Goal: Communication & Community: Answer question/provide support

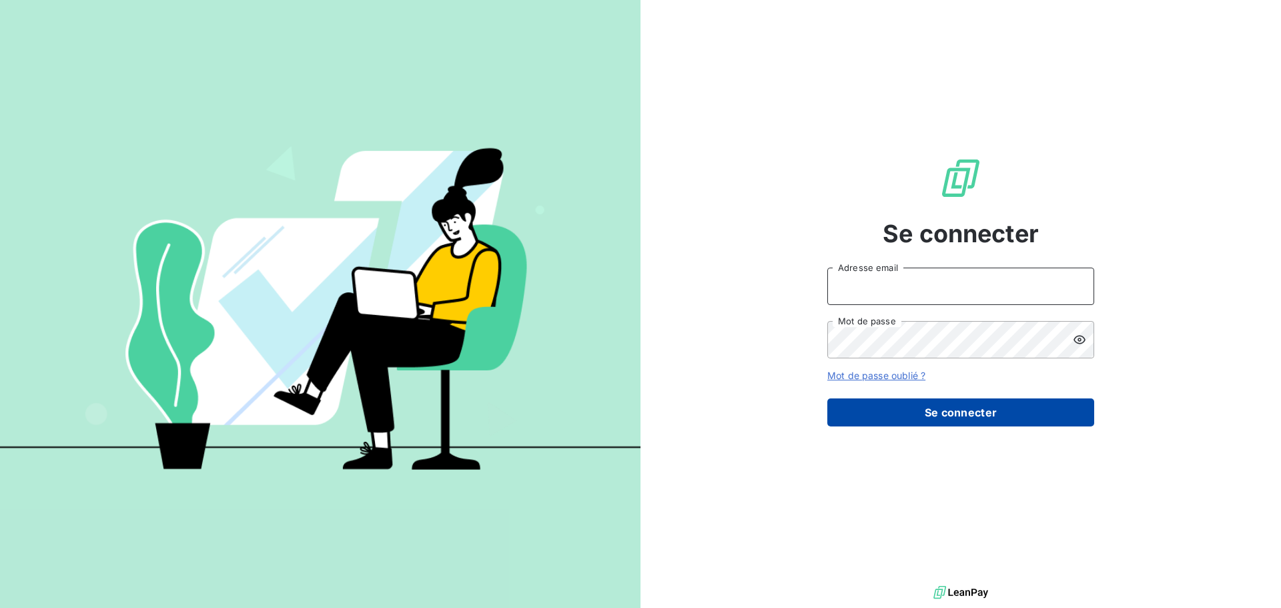
type input "[EMAIL_ADDRESS][DOMAIN_NAME]"
click at [901, 410] on button "Se connecter" at bounding box center [960, 412] width 267 height 28
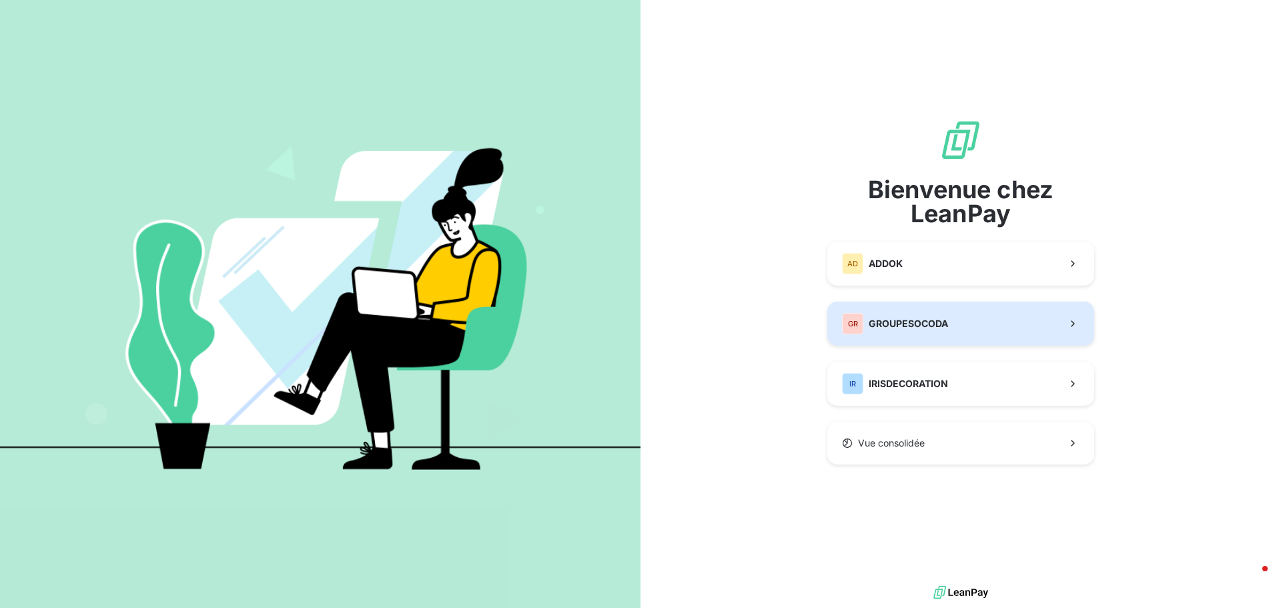
click at [959, 332] on button "GR GROUPESOCODA" at bounding box center [960, 323] width 267 height 44
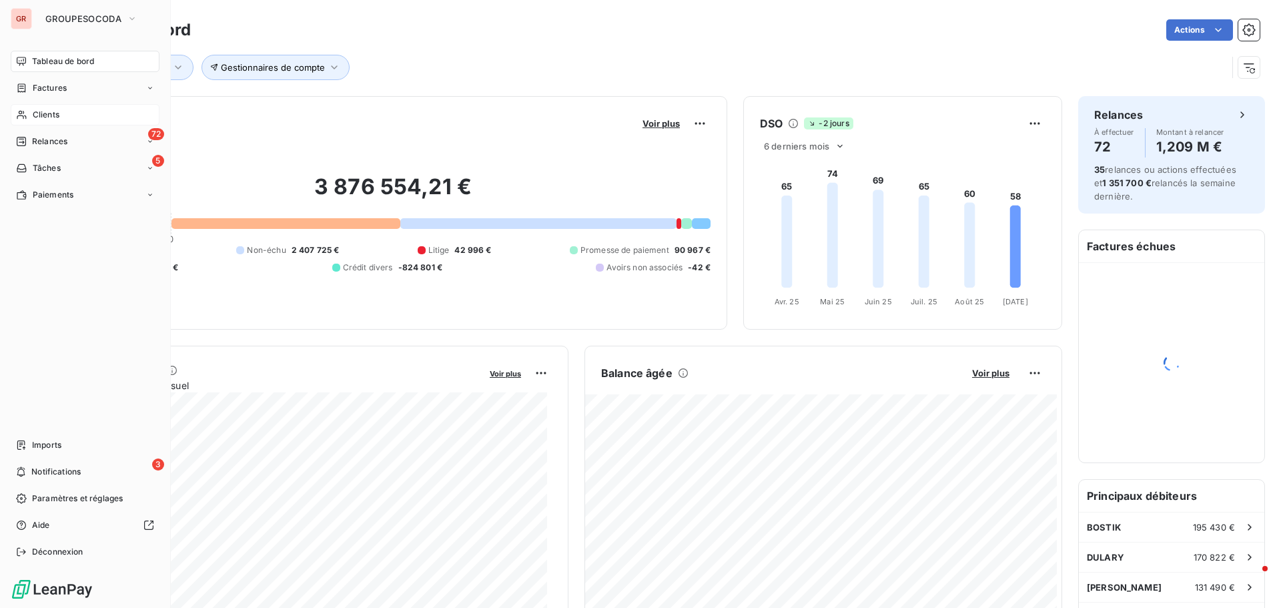
click at [33, 113] on span "Clients" at bounding box center [46, 115] width 27 height 12
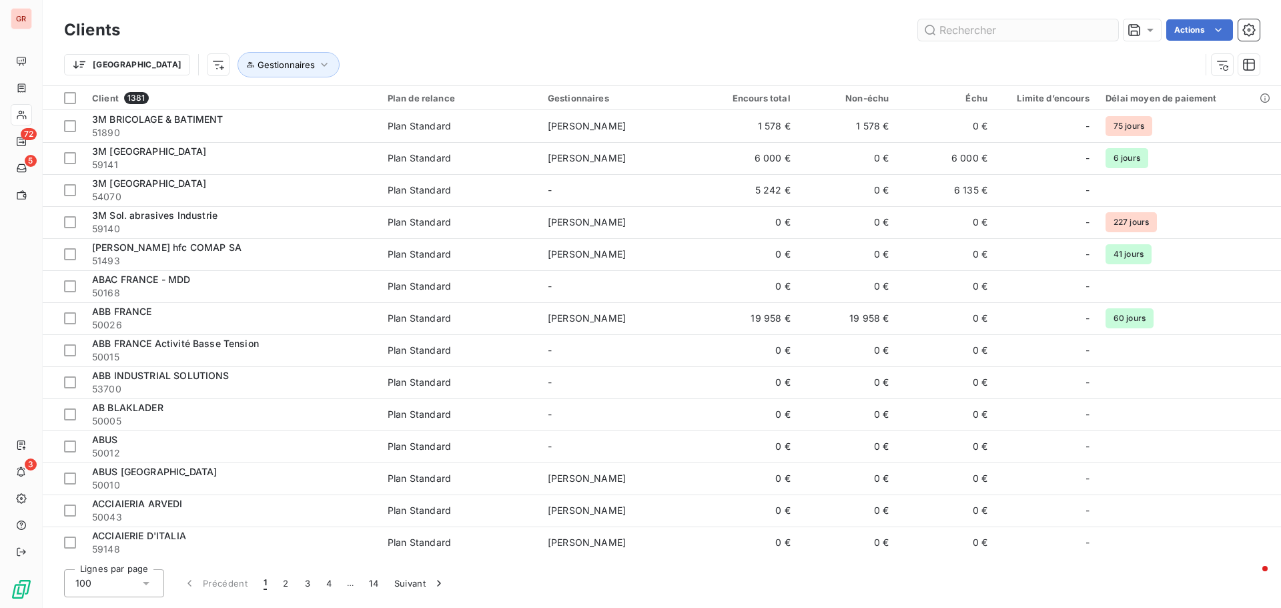
click at [981, 33] on input "text" at bounding box center [1018, 29] width 200 height 21
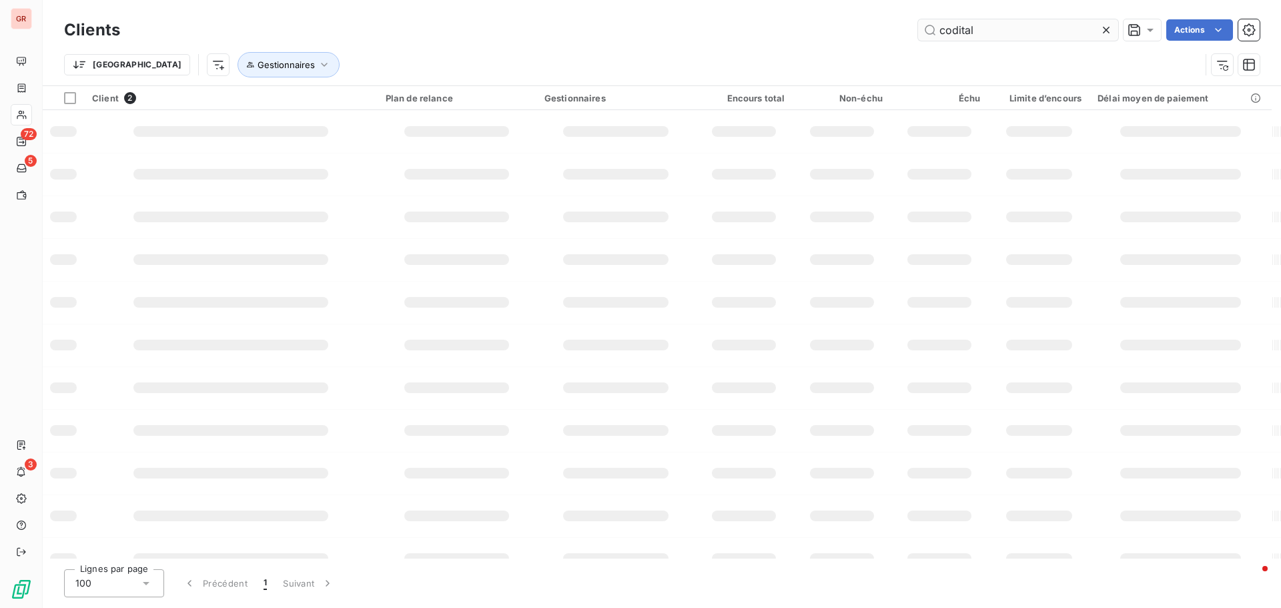
type input "codital"
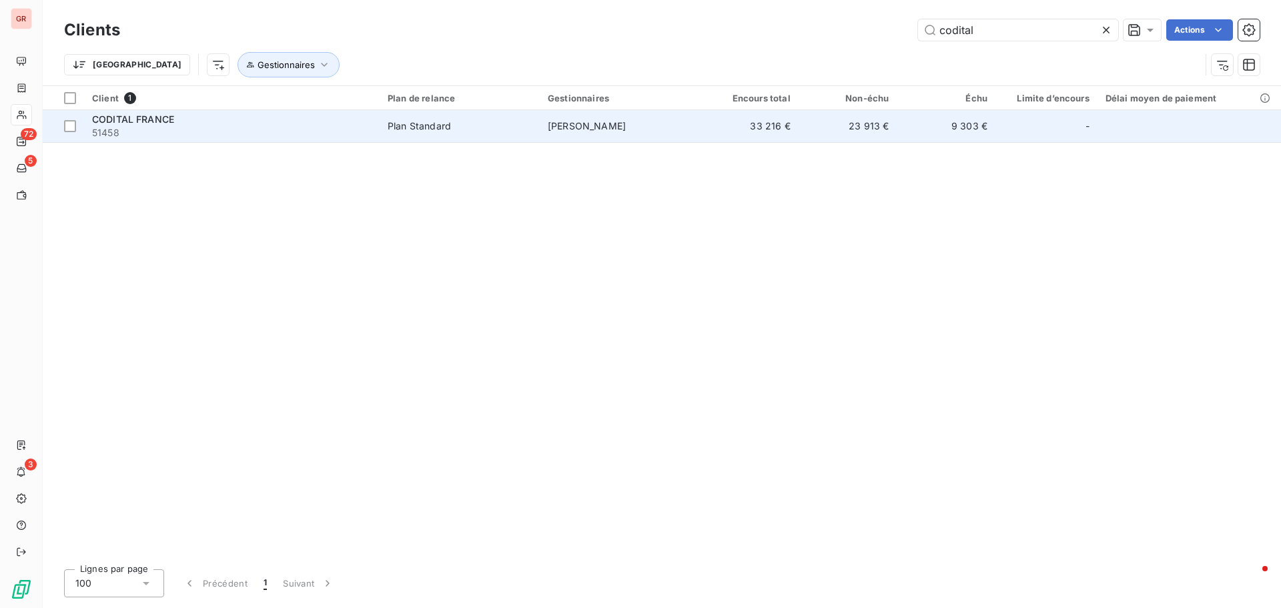
click at [600, 113] on td "[PERSON_NAME]" at bounding box center [620, 126] width 160 height 32
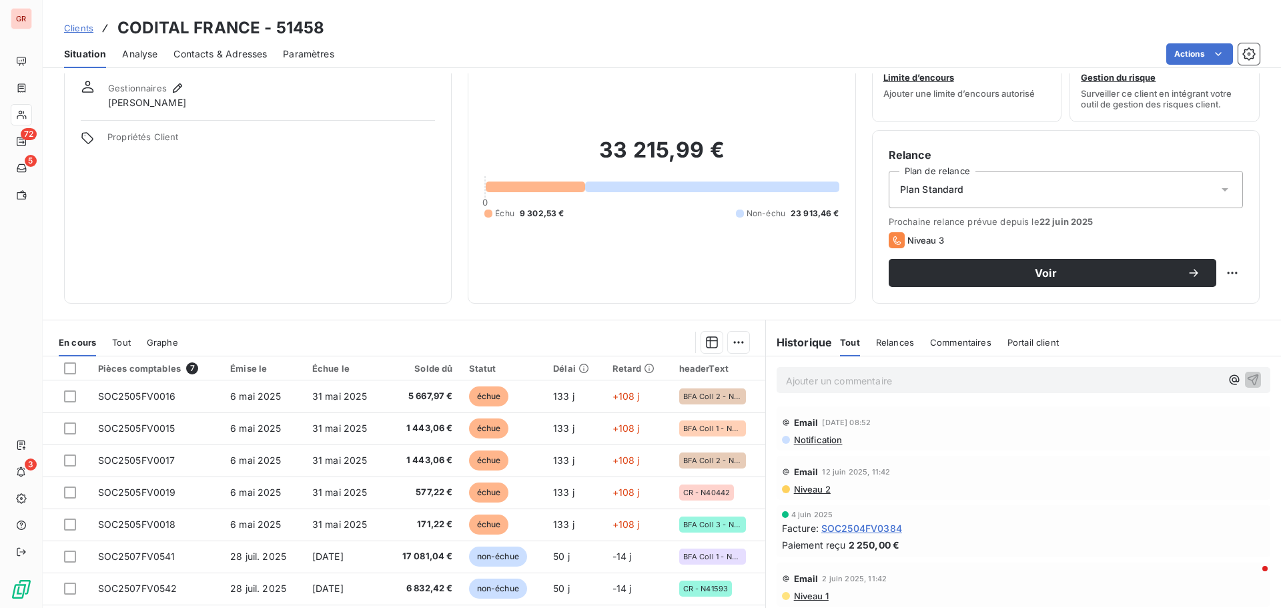
scroll to position [90, 0]
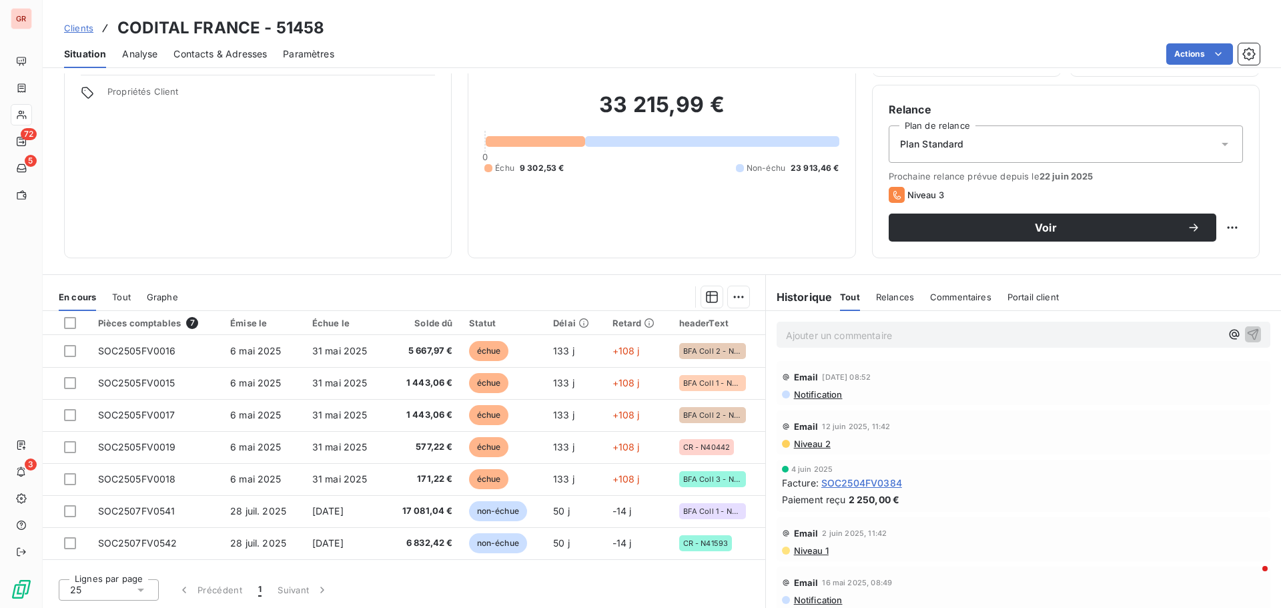
click at [814, 397] on span "Notification" at bounding box center [817, 394] width 50 height 11
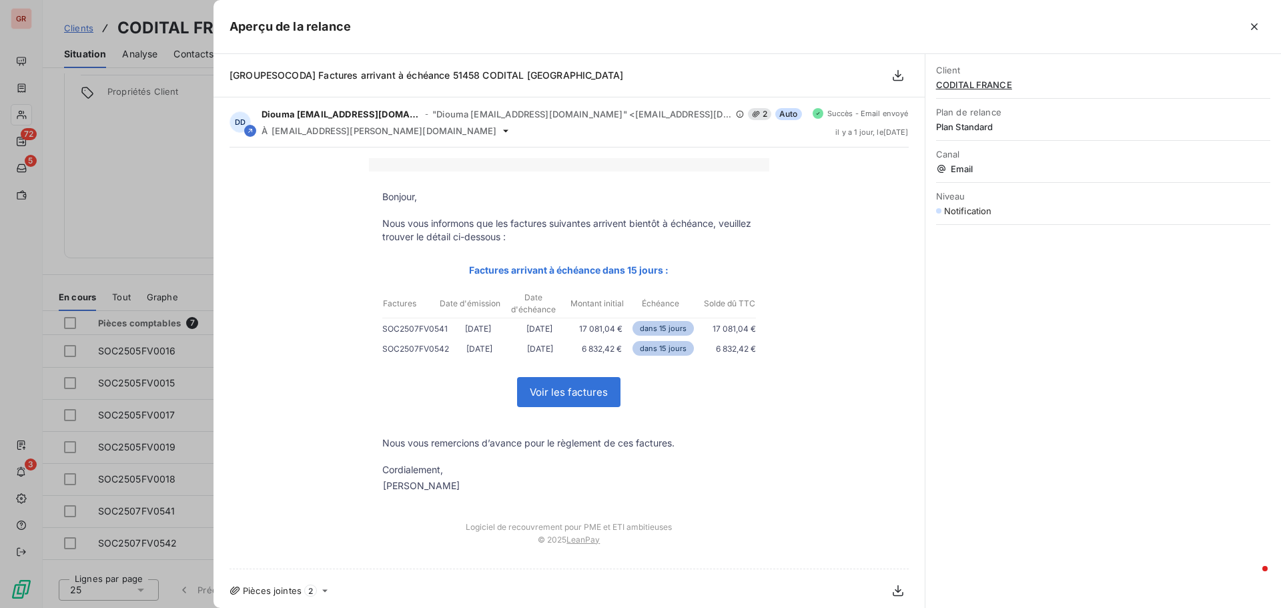
click at [1252, 31] on icon "button" at bounding box center [1253, 26] width 13 height 13
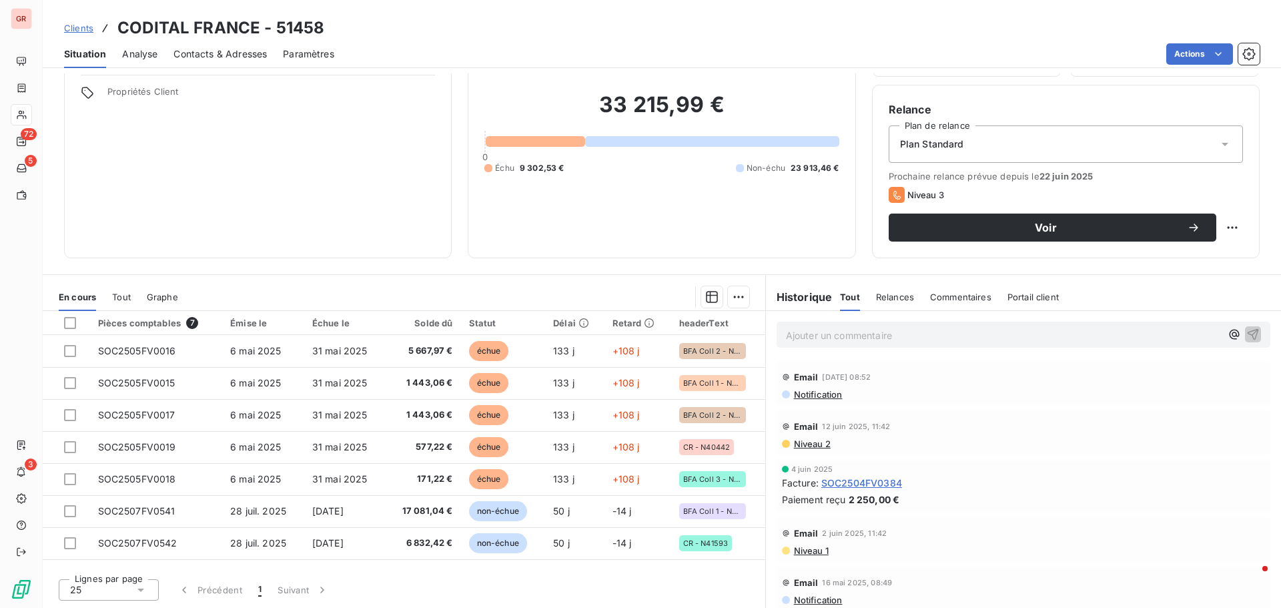
click at [809, 446] on span "Niveau 2" at bounding box center [811, 443] width 38 height 11
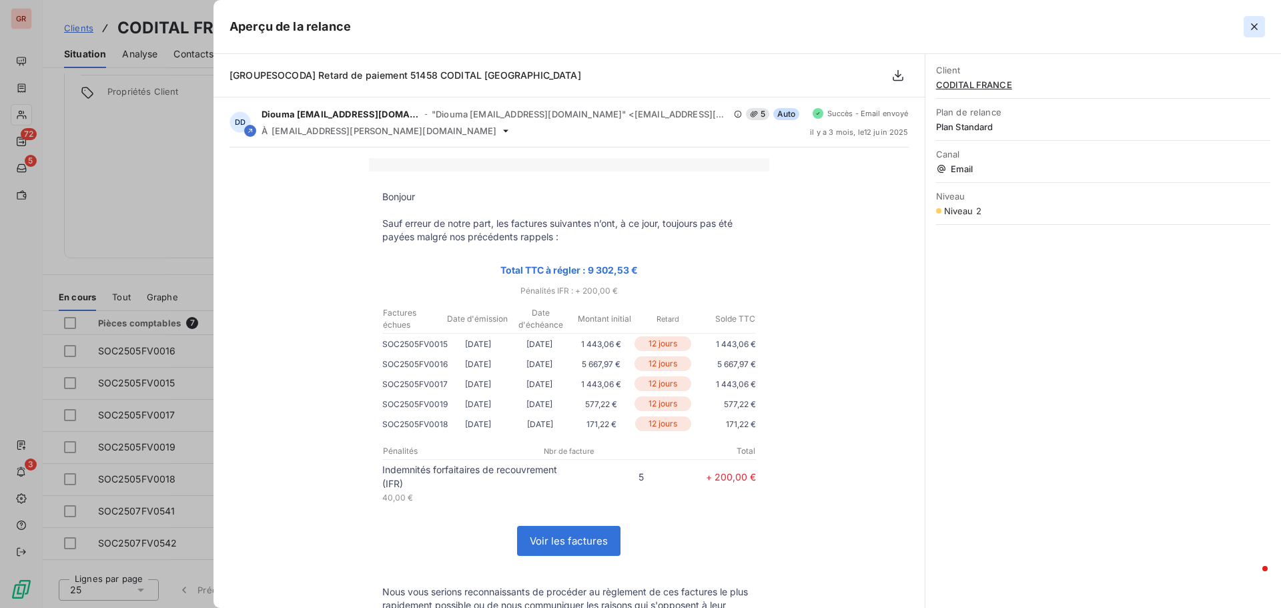
click at [1246, 30] on button "button" at bounding box center [1253, 26] width 21 height 21
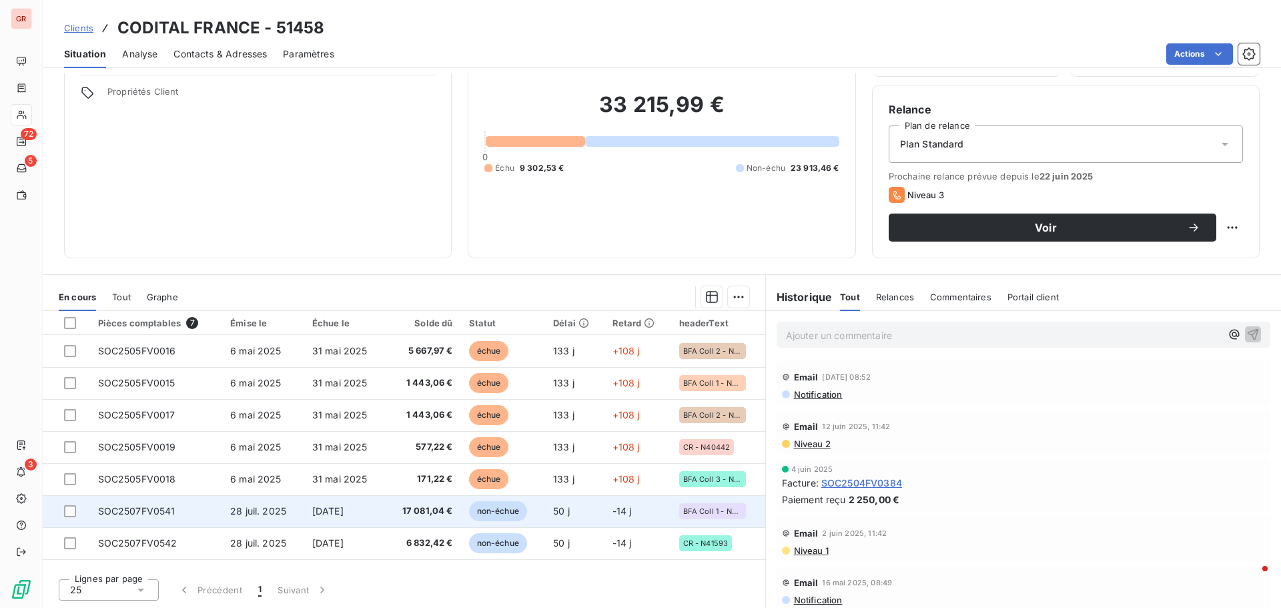
click at [508, 510] on span "non-échue" at bounding box center [498, 511] width 58 height 20
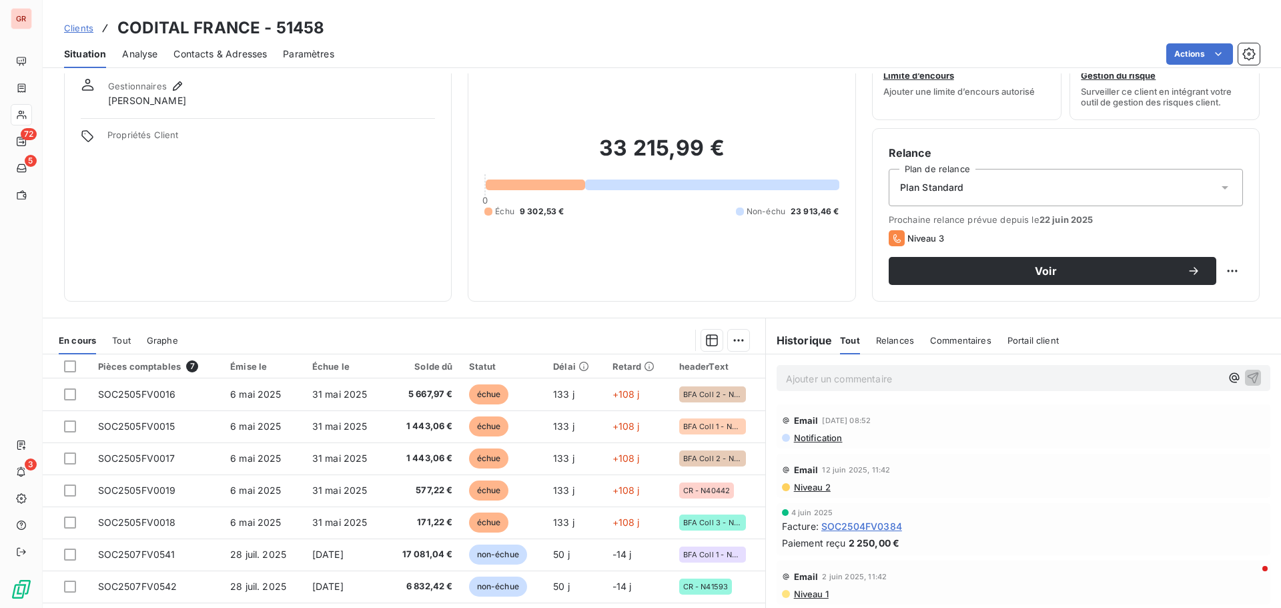
scroll to position [90, 0]
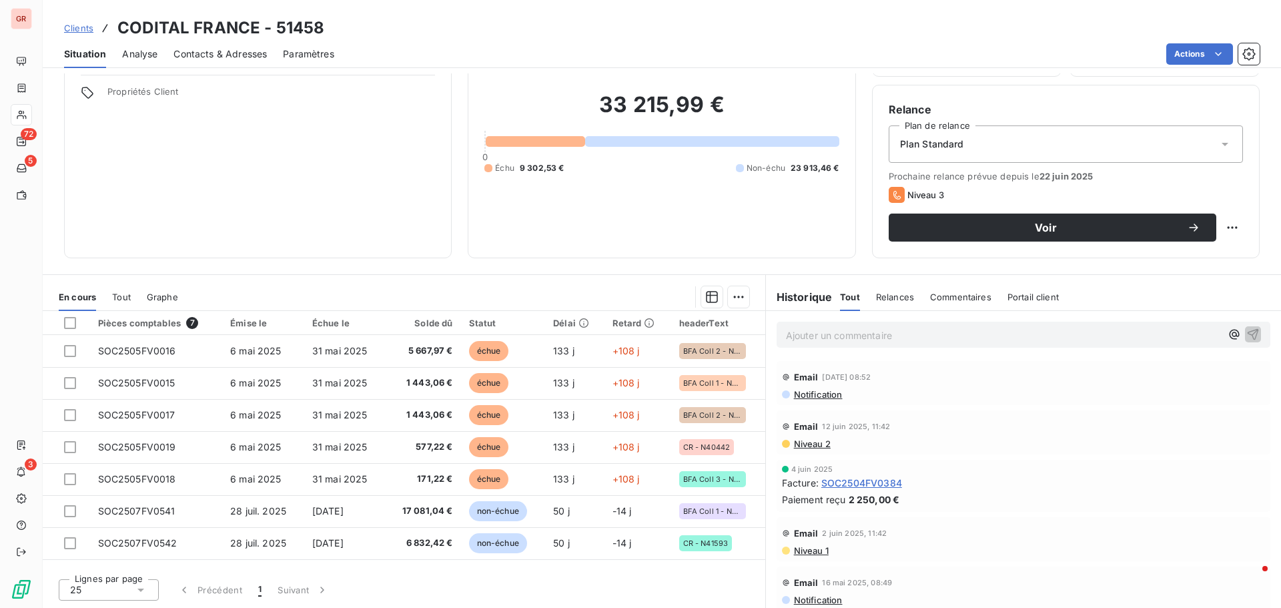
click at [802, 393] on span "Notification" at bounding box center [817, 394] width 50 height 11
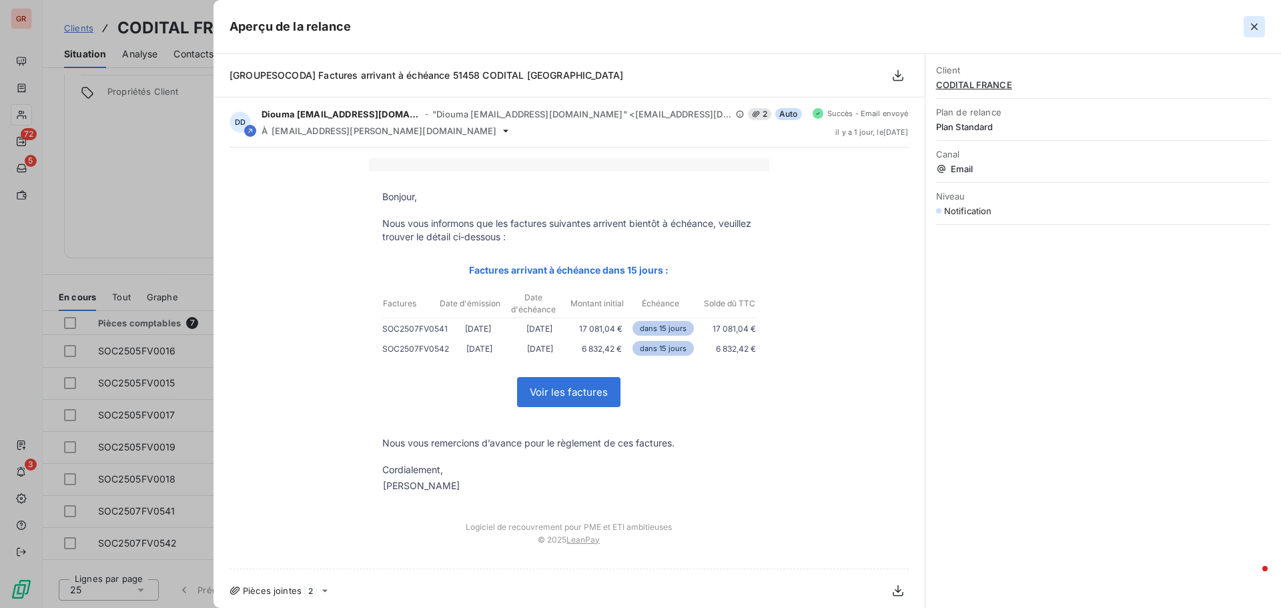
click at [1247, 24] on button "button" at bounding box center [1253, 26] width 21 height 21
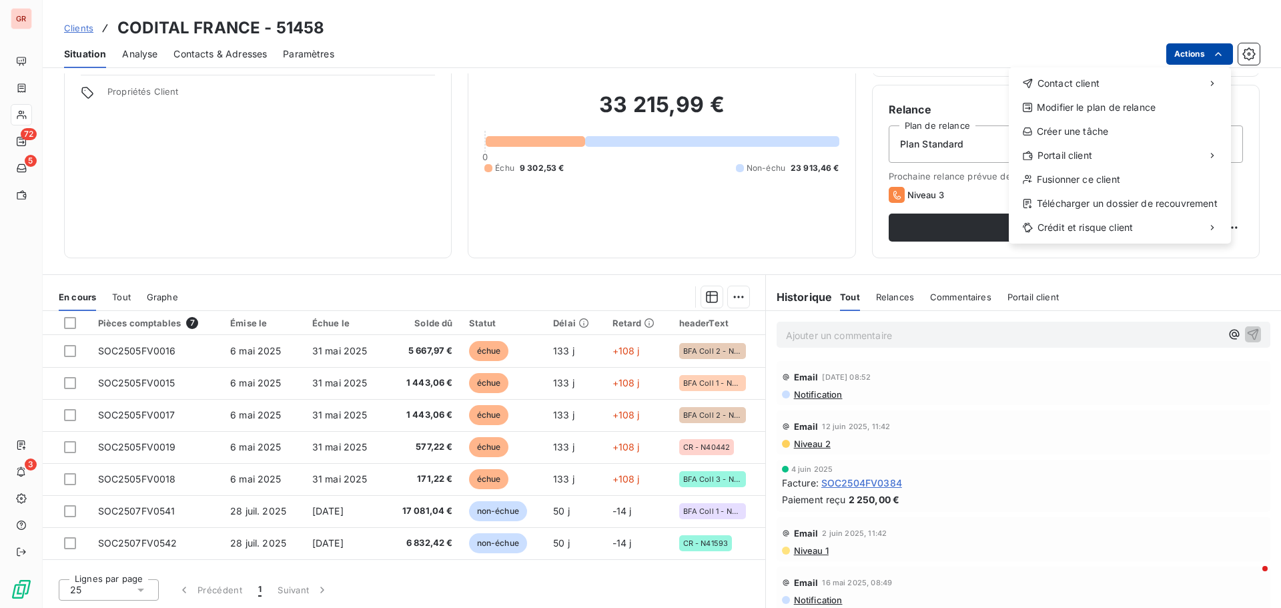
click at [1193, 50] on html "GR 72 5 3 Clients CODITAL FRANCE - 51458 Situation Analyse Contacts & Adresses …" at bounding box center [640, 304] width 1281 height 608
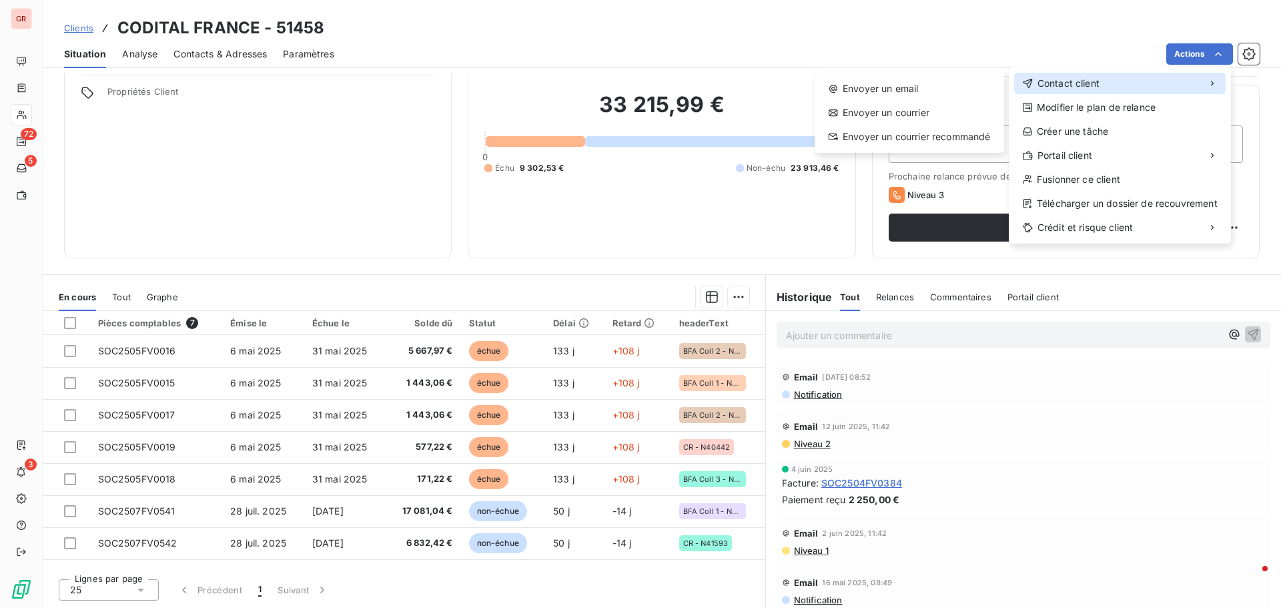
click at [1096, 77] on span "Contact client" at bounding box center [1068, 83] width 62 height 13
click at [945, 89] on div "Envoyer un email" at bounding box center [909, 88] width 179 height 21
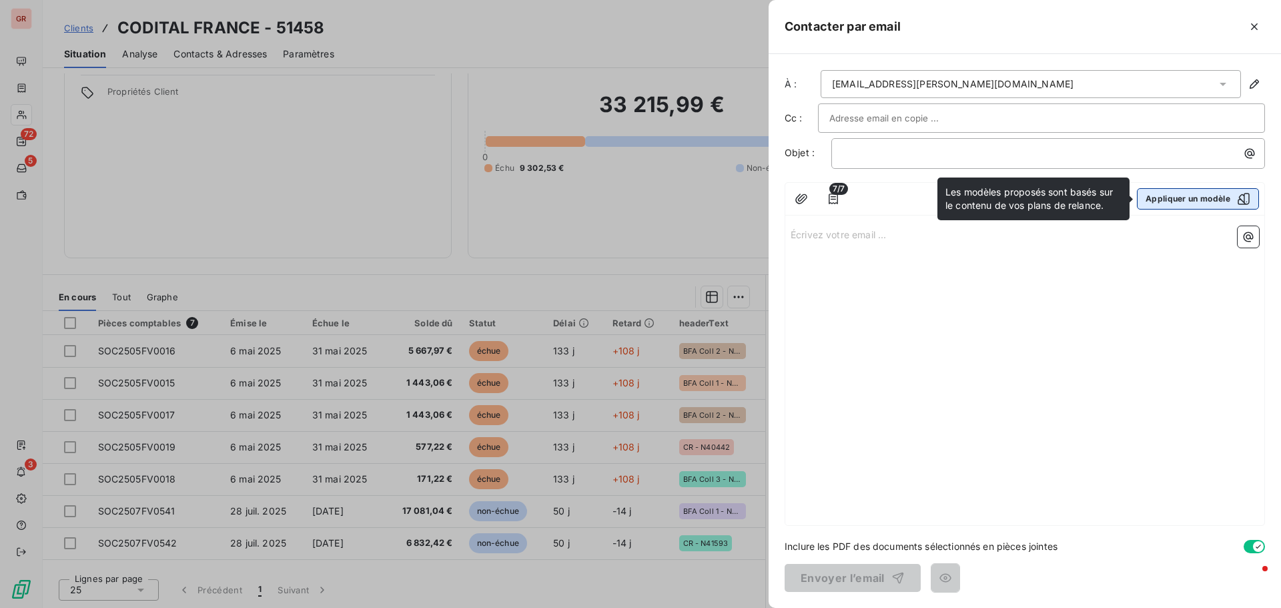
click at [1189, 203] on button "Appliquer un modèle" at bounding box center [1198, 198] width 122 height 21
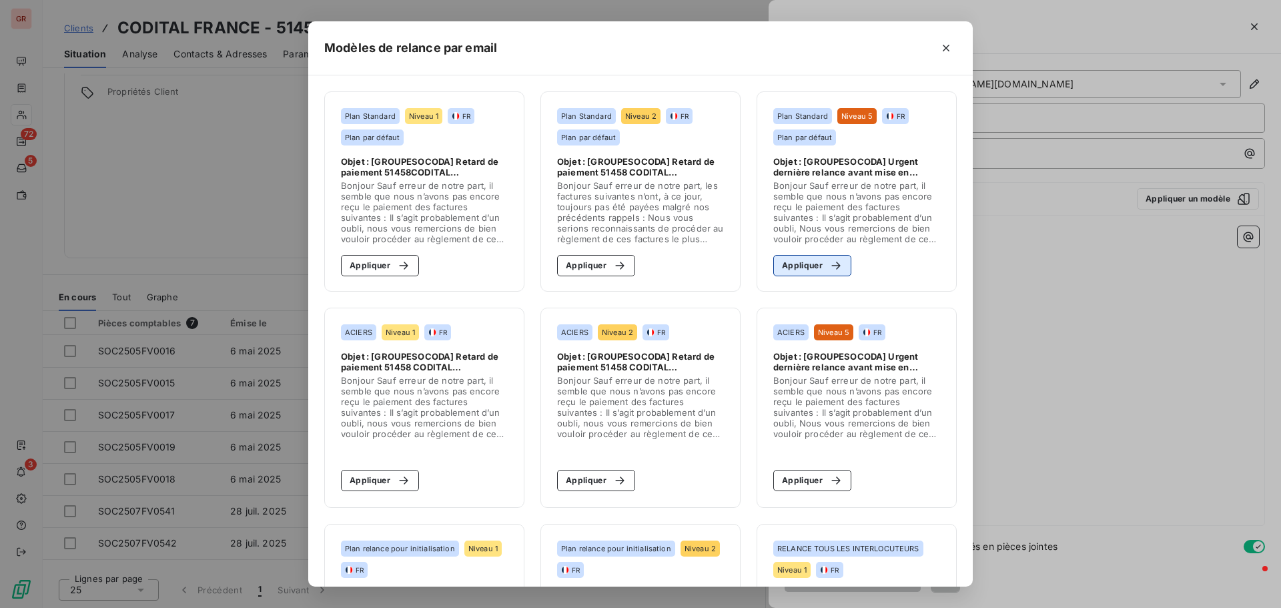
click at [810, 261] on button "Appliquer" at bounding box center [812, 265] width 78 height 21
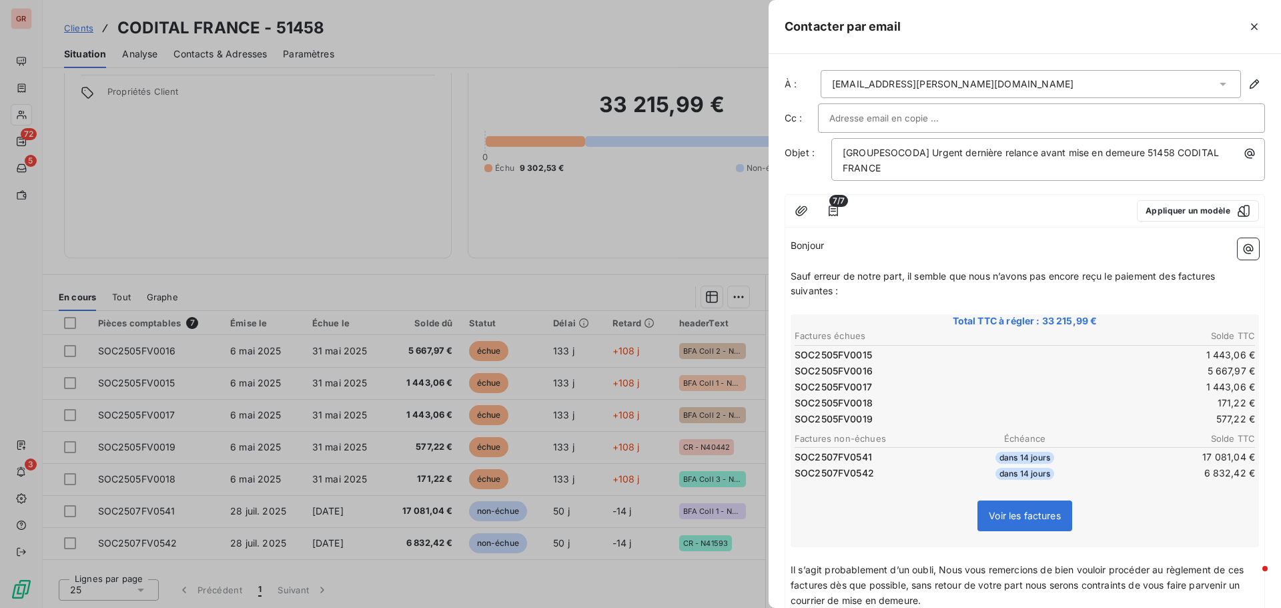
scroll to position [163, 0]
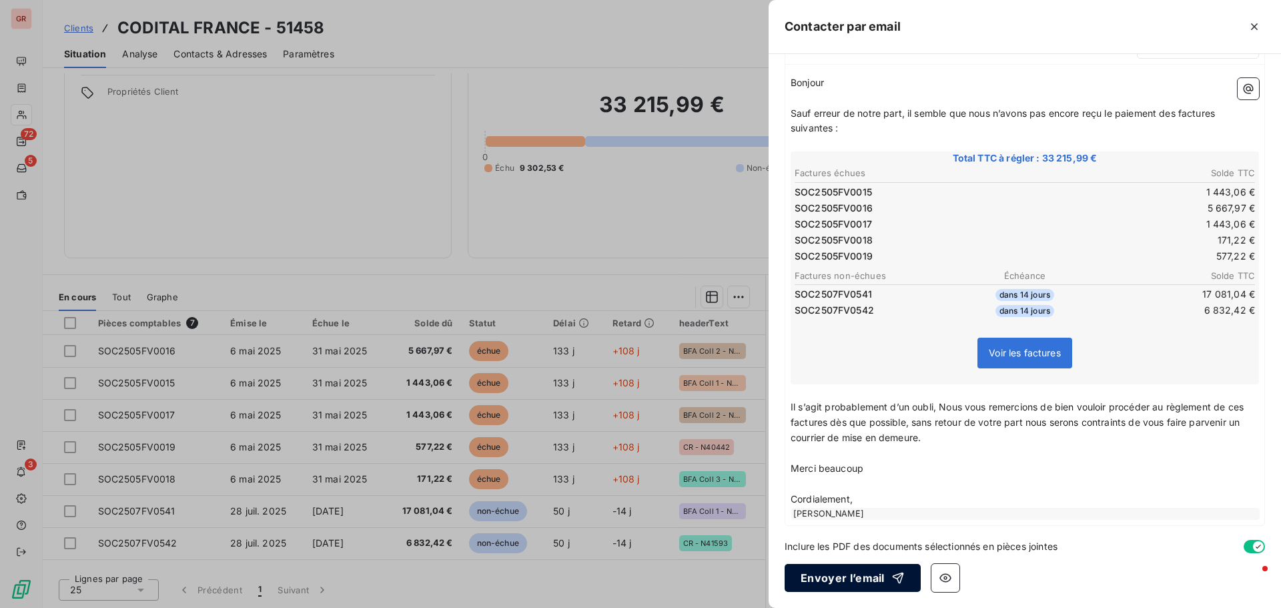
click at [852, 582] on button "Envoyer l’email" at bounding box center [852, 578] width 136 height 28
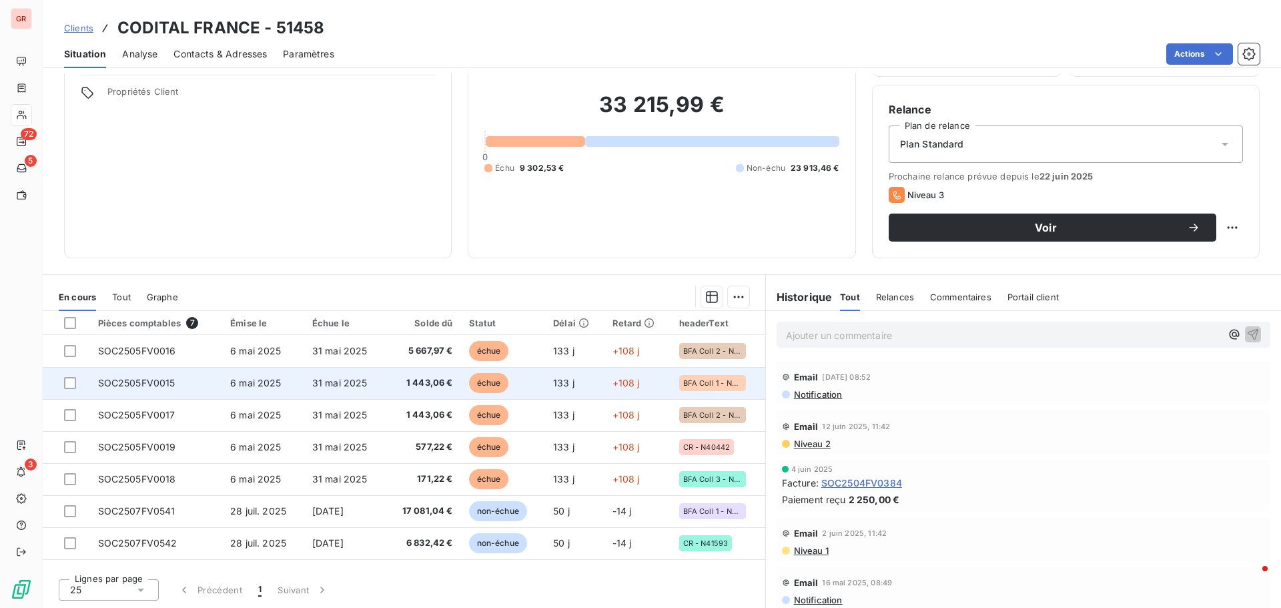
click at [169, 391] on td "SOC2505FV0015" at bounding box center [156, 383] width 133 height 32
